Goal: Task Accomplishment & Management: Complete application form

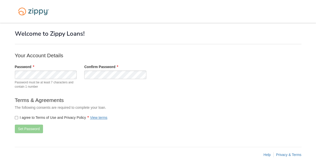
click at [23, 117] on label "I agree to Terms of Use and Privacy Policy View terms" at bounding box center [61, 117] width 93 height 5
click at [25, 128] on button "Set Password" at bounding box center [29, 129] width 28 height 9
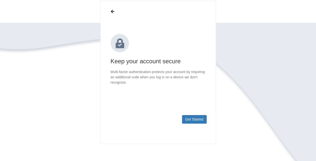
scroll to position [43, 0]
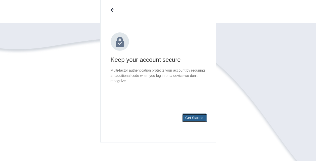
click at [195, 118] on button "Get Started" at bounding box center [194, 118] width 25 height 9
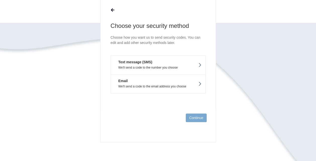
click at [201, 64] on icon at bounding box center [200, 65] width 4 height 6
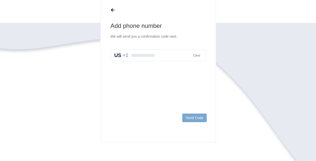
click at [144, 57] on input "text" at bounding box center [158, 55] width 95 height 12
type input "**********"
click at [198, 118] on button "Send Code" at bounding box center [194, 118] width 24 height 9
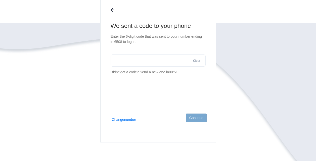
click at [129, 56] on input "text" at bounding box center [158, 61] width 95 height 12
type input "******"
click at [199, 118] on button "Continue" at bounding box center [196, 118] width 21 height 9
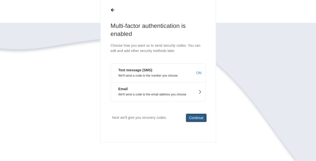
click at [201, 119] on button "Continue" at bounding box center [196, 118] width 21 height 9
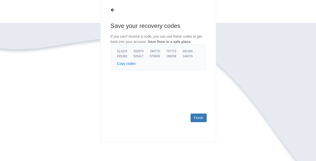
click at [126, 62] on button "Copy codes" at bounding box center [126, 63] width 19 height 5
click at [197, 118] on link "Finish" at bounding box center [199, 118] width 16 height 9
